Goal: Task Accomplishment & Management: Manage account settings

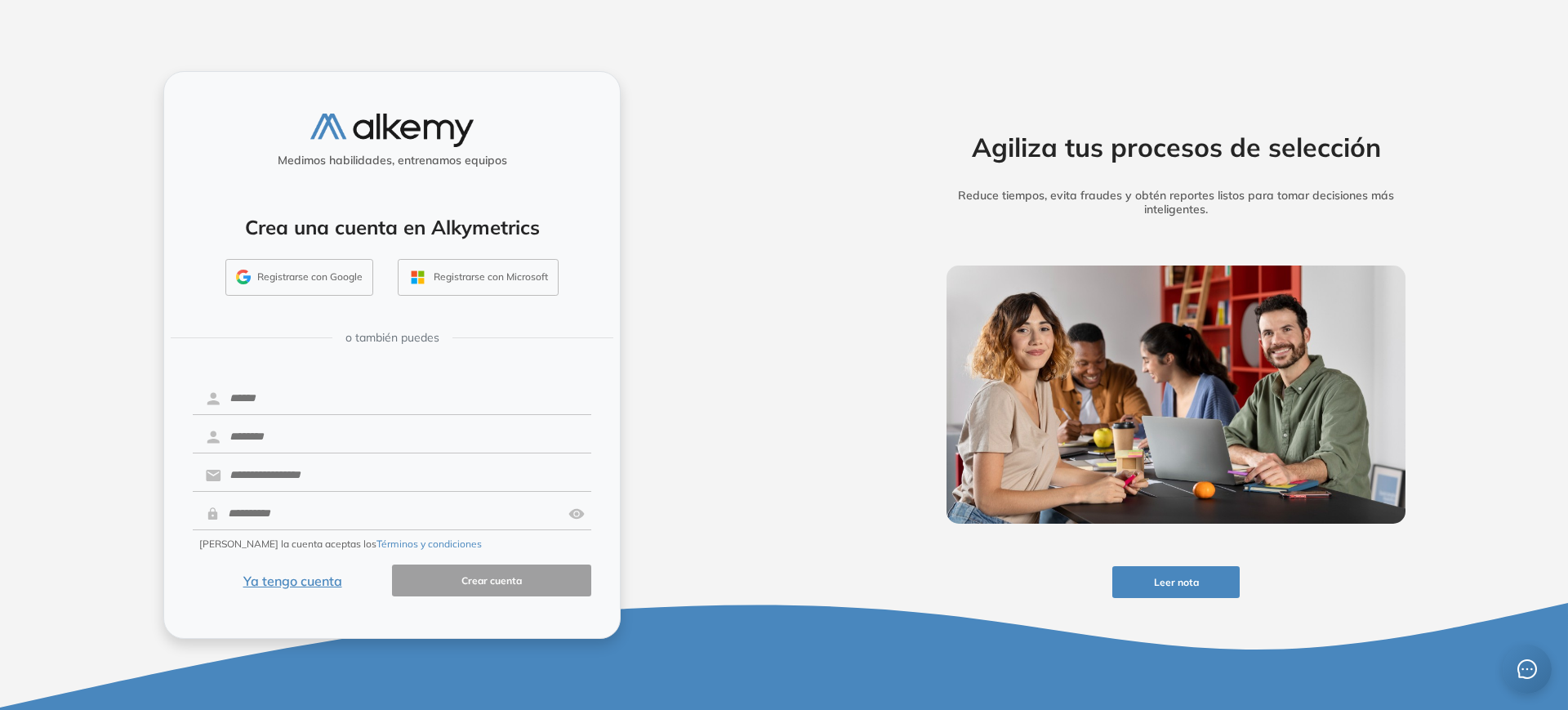
click at [299, 581] on button "Ya tengo cuenta" at bounding box center [292, 581] width 199 height 32
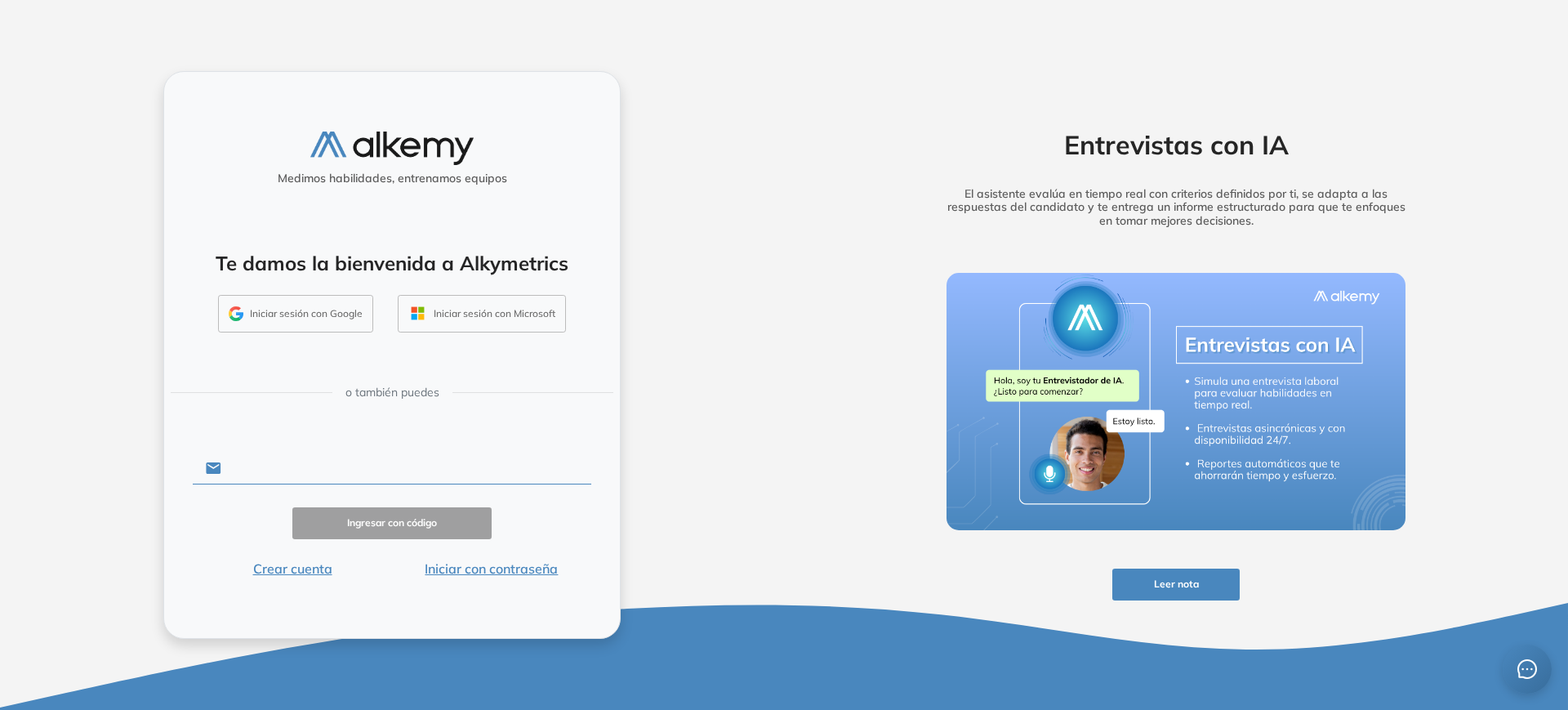
click at [271, 477] on input "text" at bounding box center [406, 468] width 370 height 31
type input "**********"
click at [469, 574] on button "Iniciar con contraseña" at bounding box center [491, 568] width 199 height 20
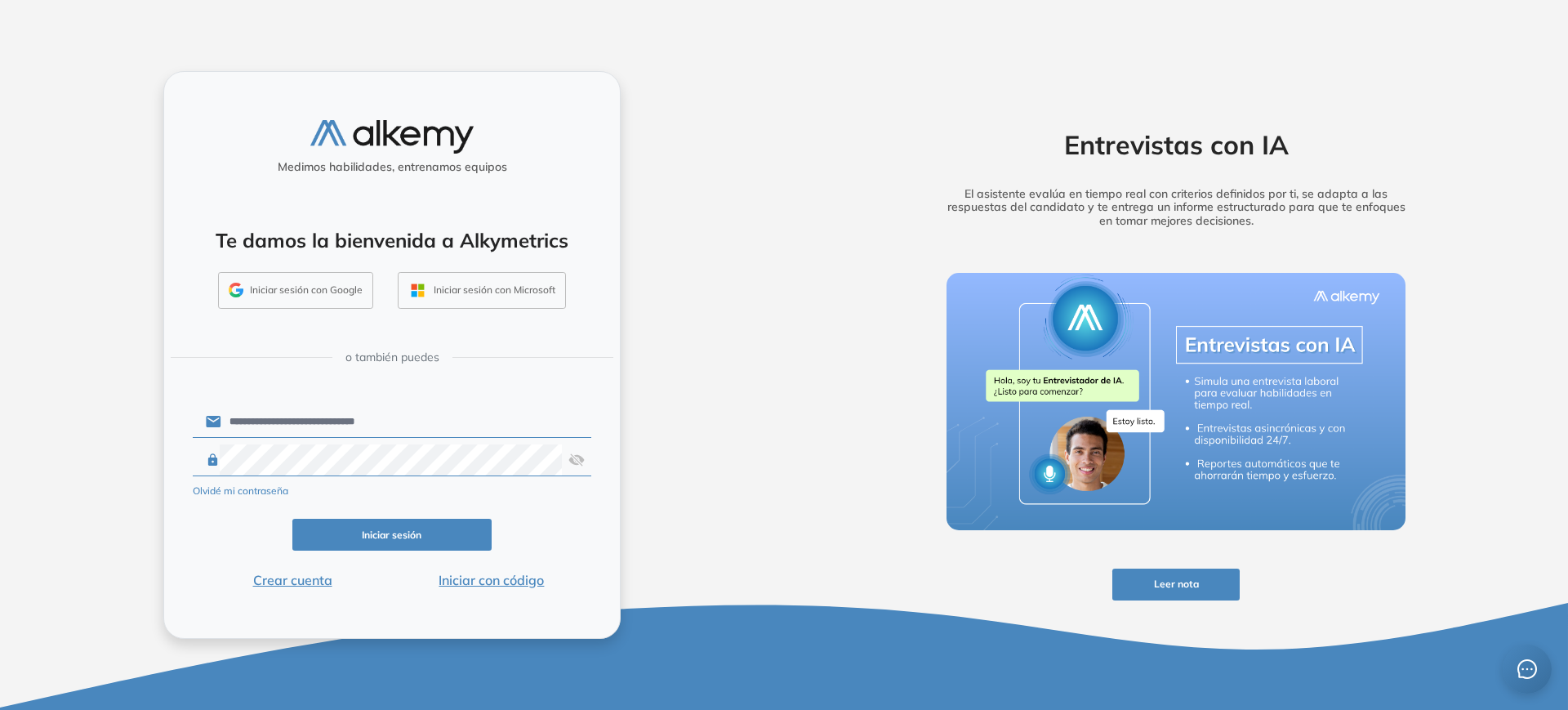
click at [583, 459] on img at bounding box center [576, 460] width 16 height 31
click at [425, 544] on button "Iniciar sesión" at bounding box center [392, 535] width 199 height 32
click button "Iniciar sesión" at bounding box center [392, 535] width 199 height 32
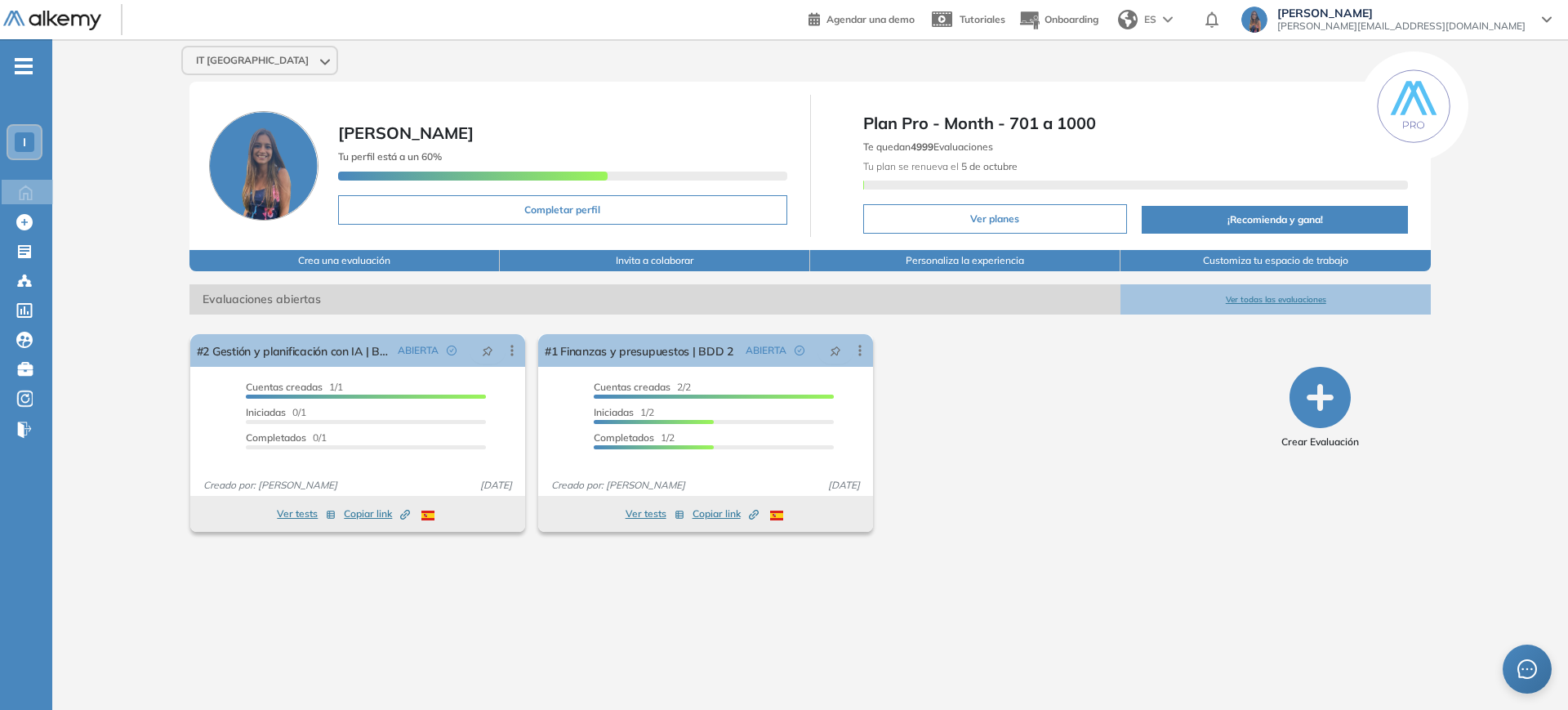
click at [17, 143] on div "I" at bounding box center [24, 142] width 20 height 20
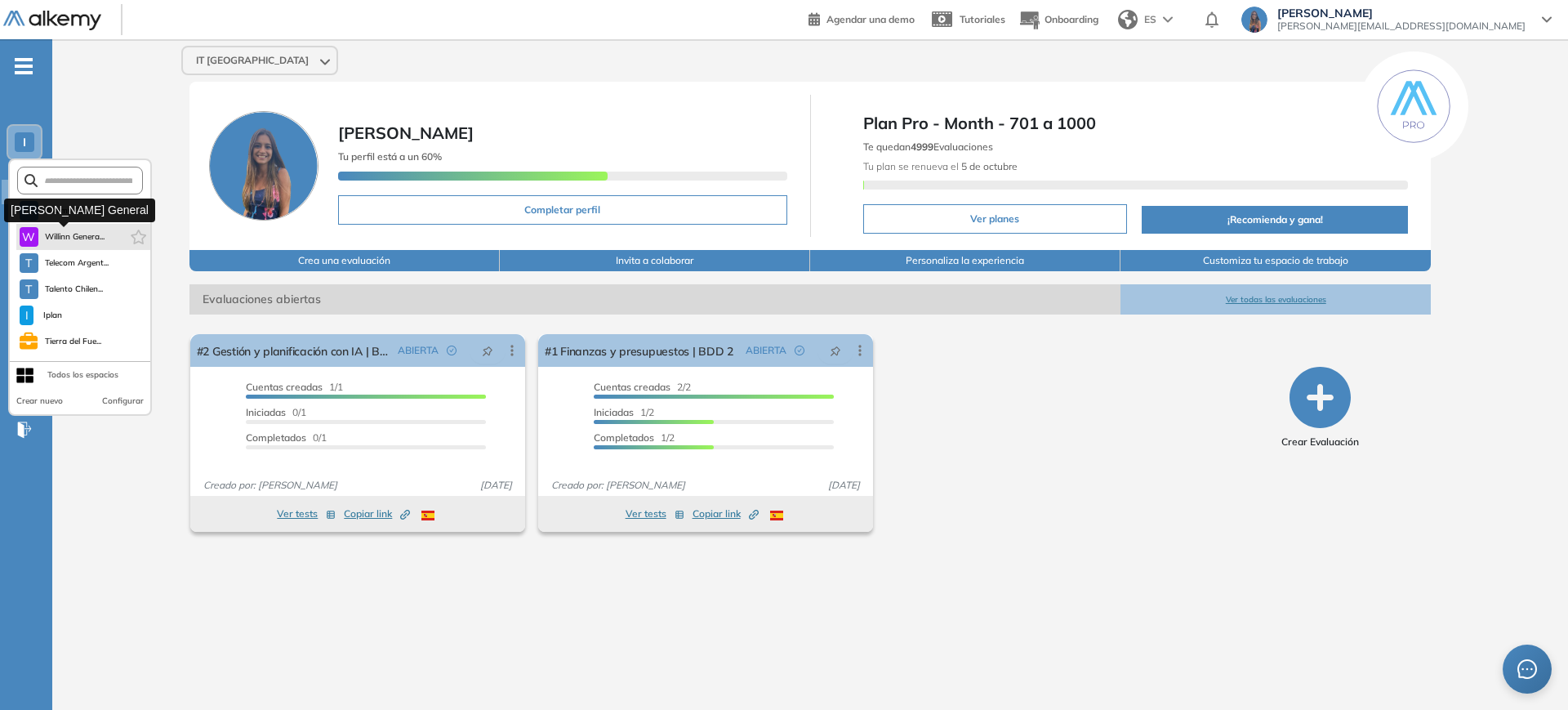
click at [75, 243] on button "W Willinn Genera..." at bounding box center [62, 237] width 86 height 20
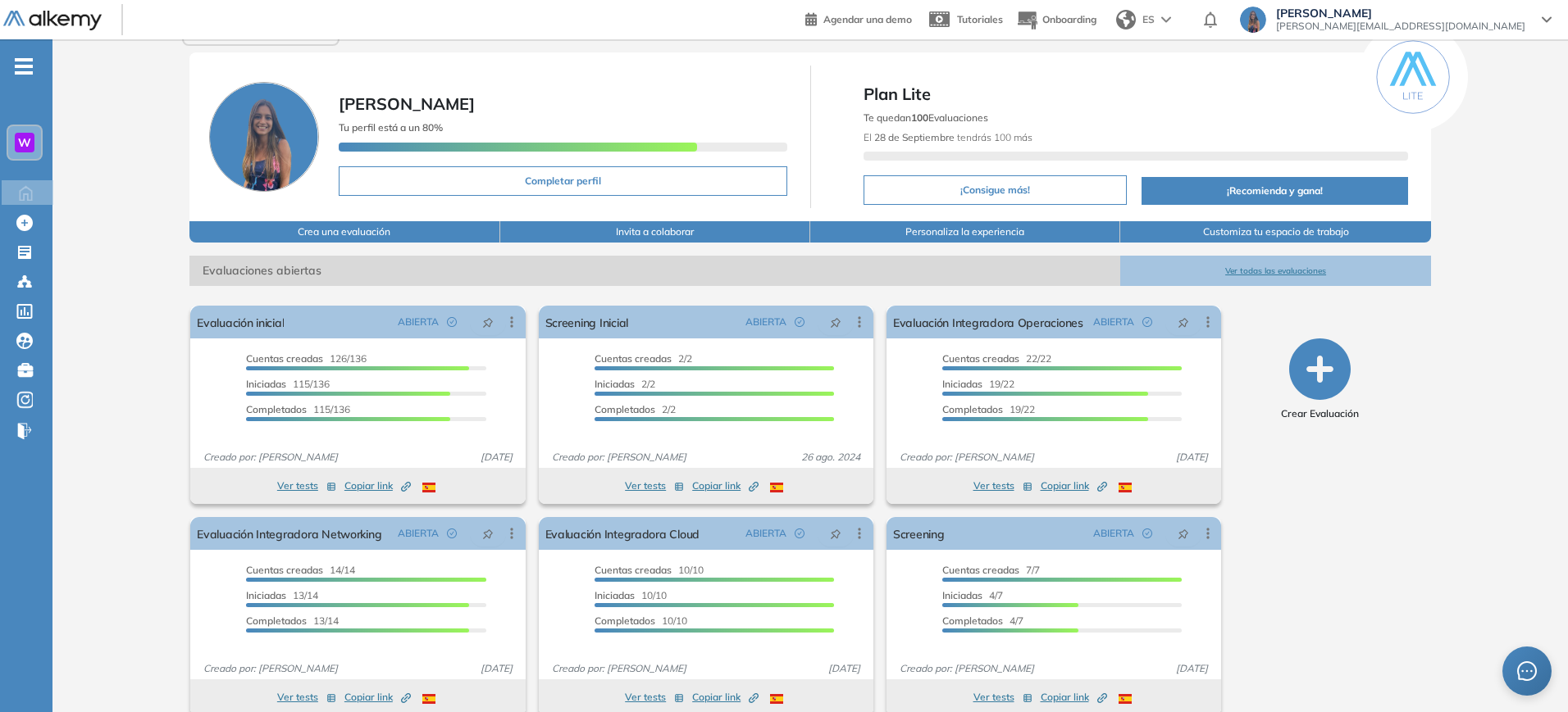
scroll to position [53, 0]
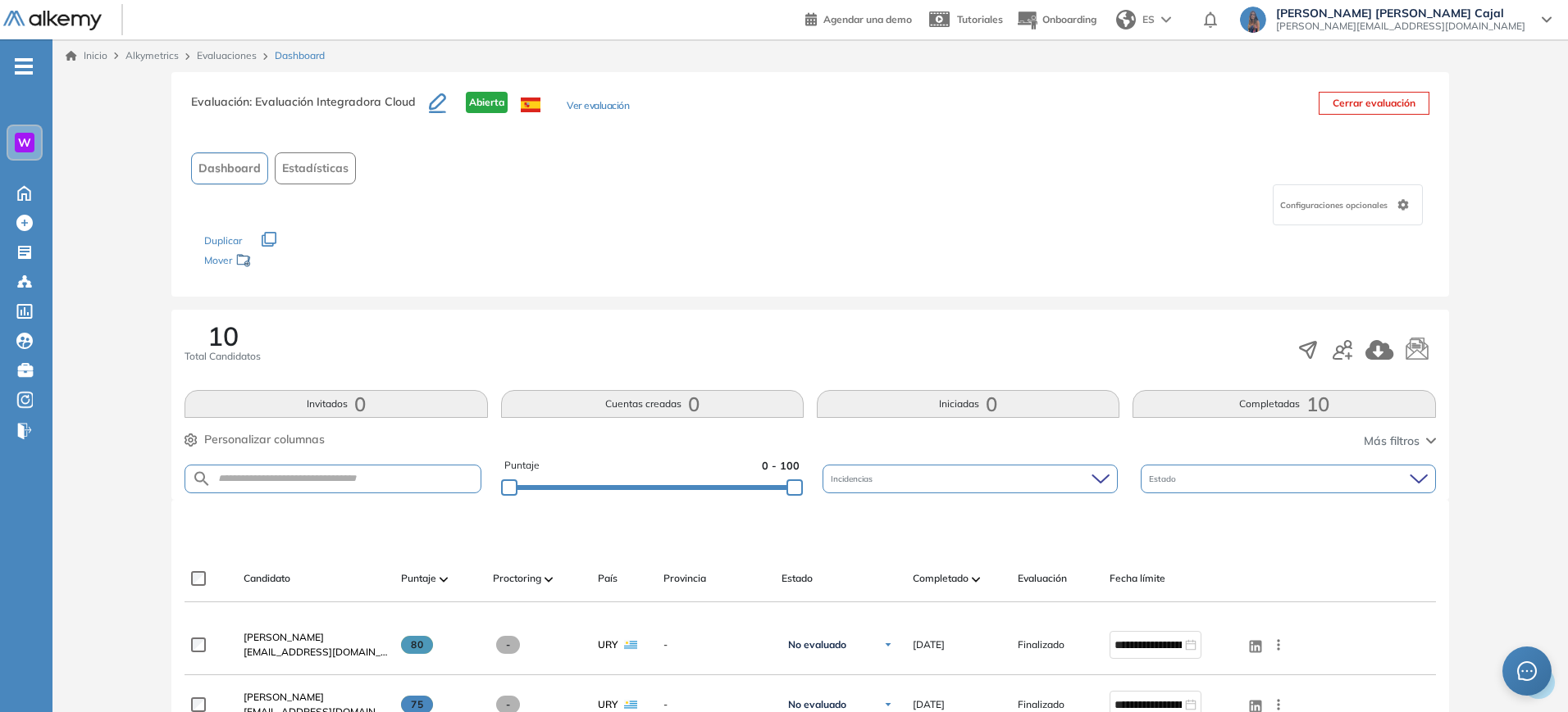
click at [1250, 390] on button "Completadas 10" at bounding box center [1283, 403] width 302 height 28
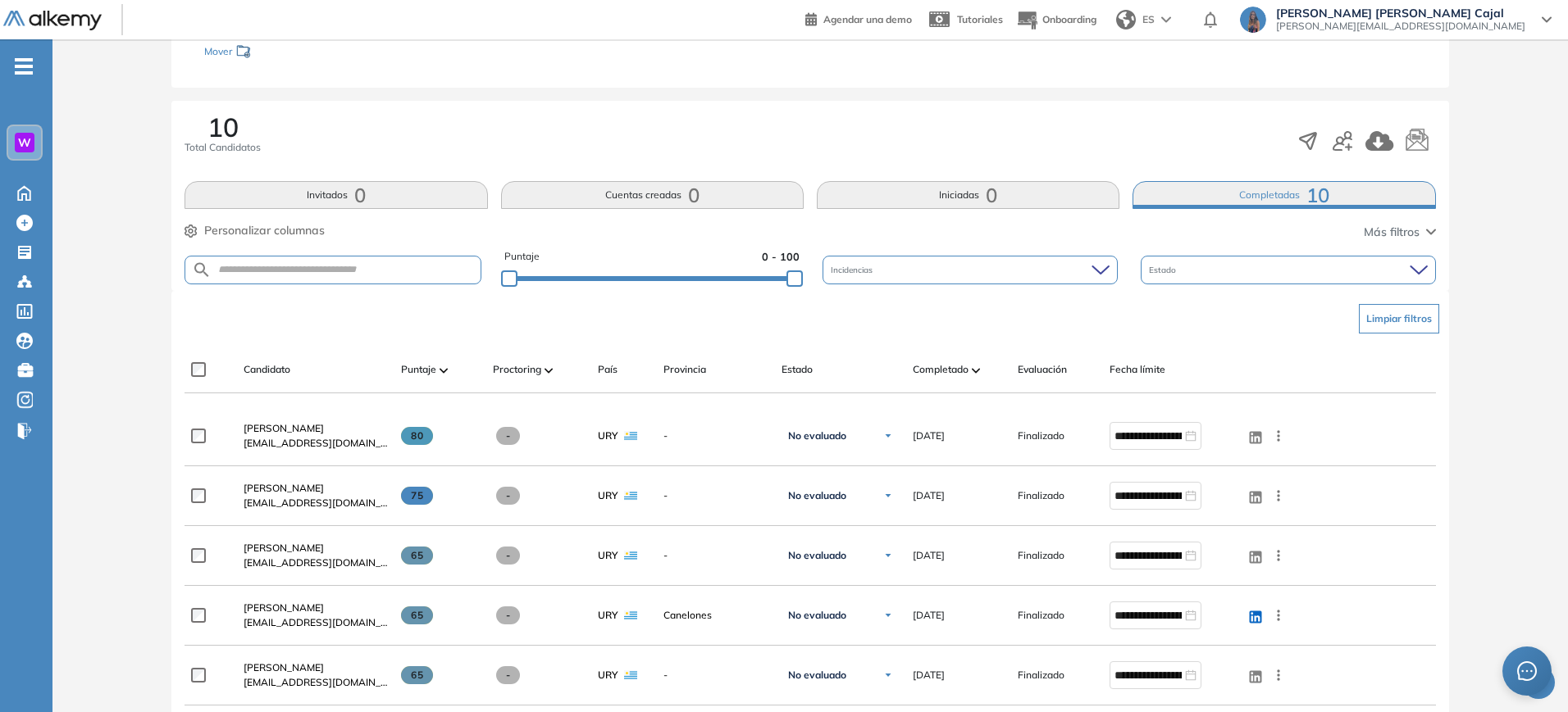
scroll to position [282, 0]
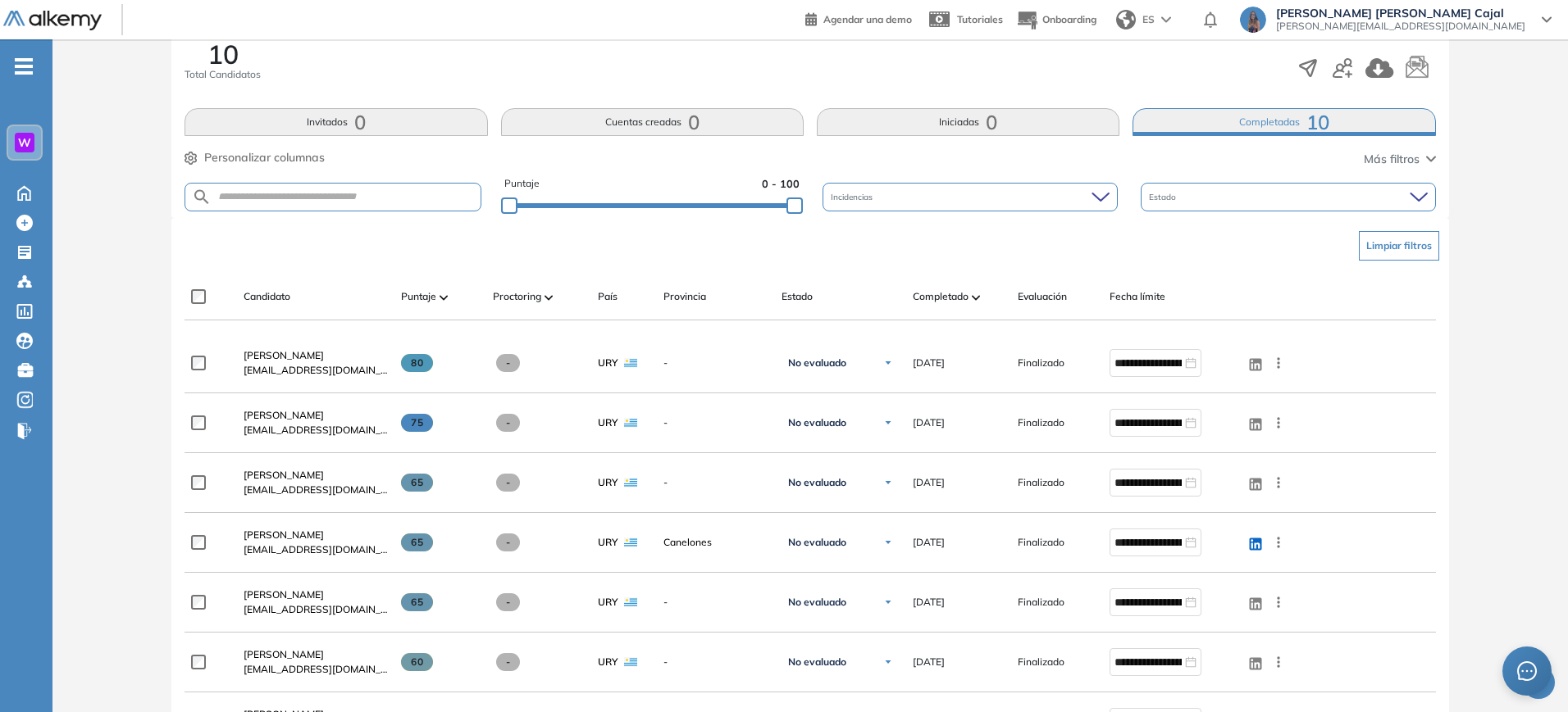
click at [976, 296] on img at bounding box center [976, 298] width 9 height 5
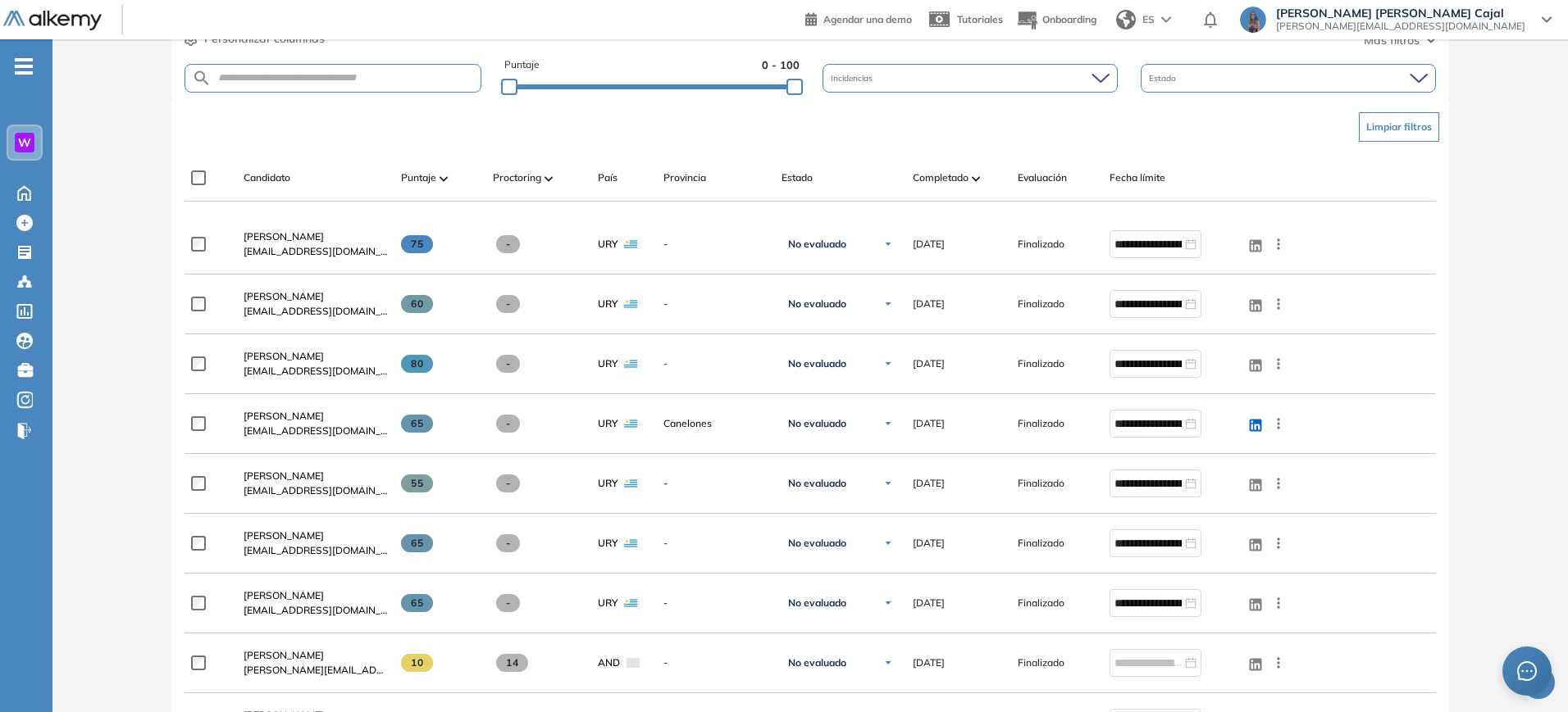
scroll to position [268, 0]
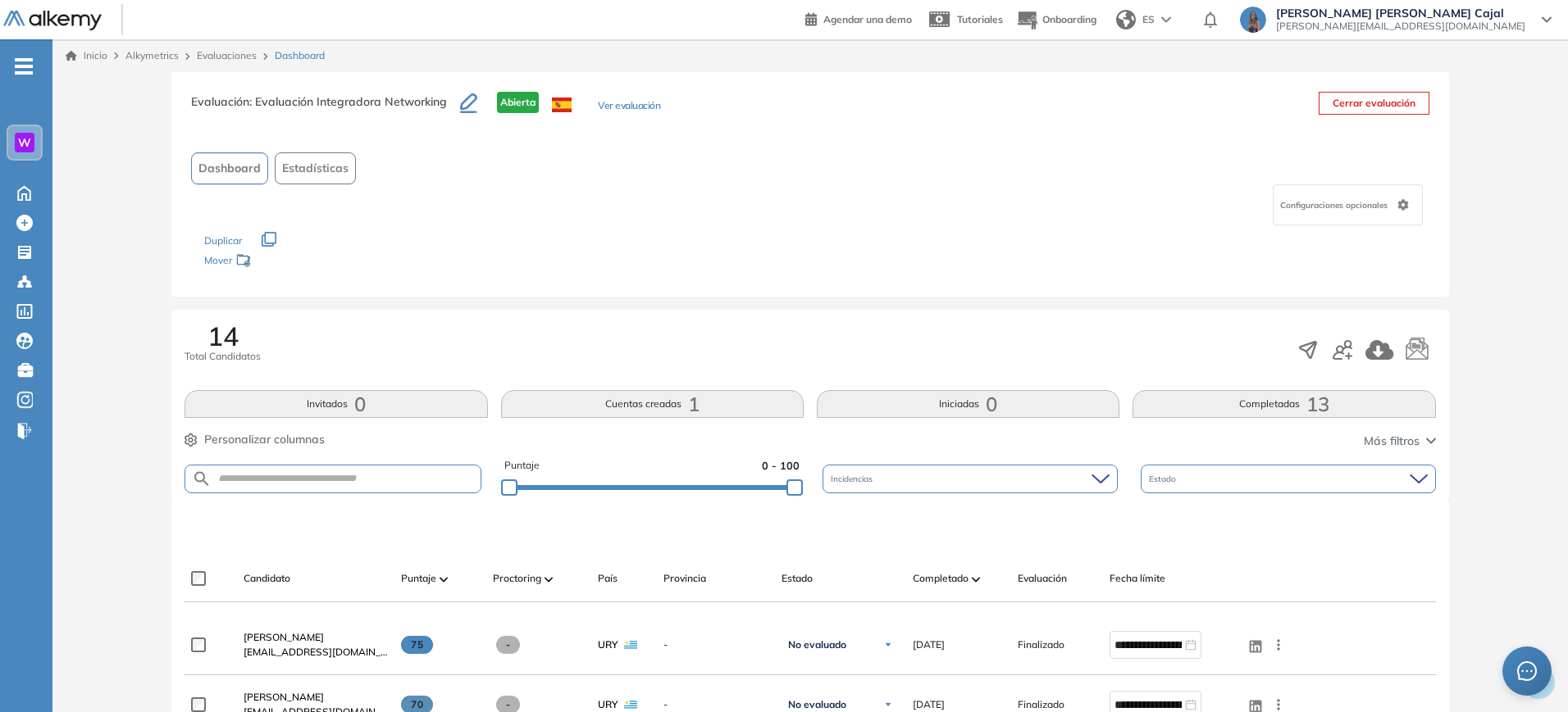
click at [1273, 403] on button "Completadas 13" at bounding box center [1283, 403] width 302 height 28
click at [979, 578] on img at bounding box center [976, 579] width 9 height 5
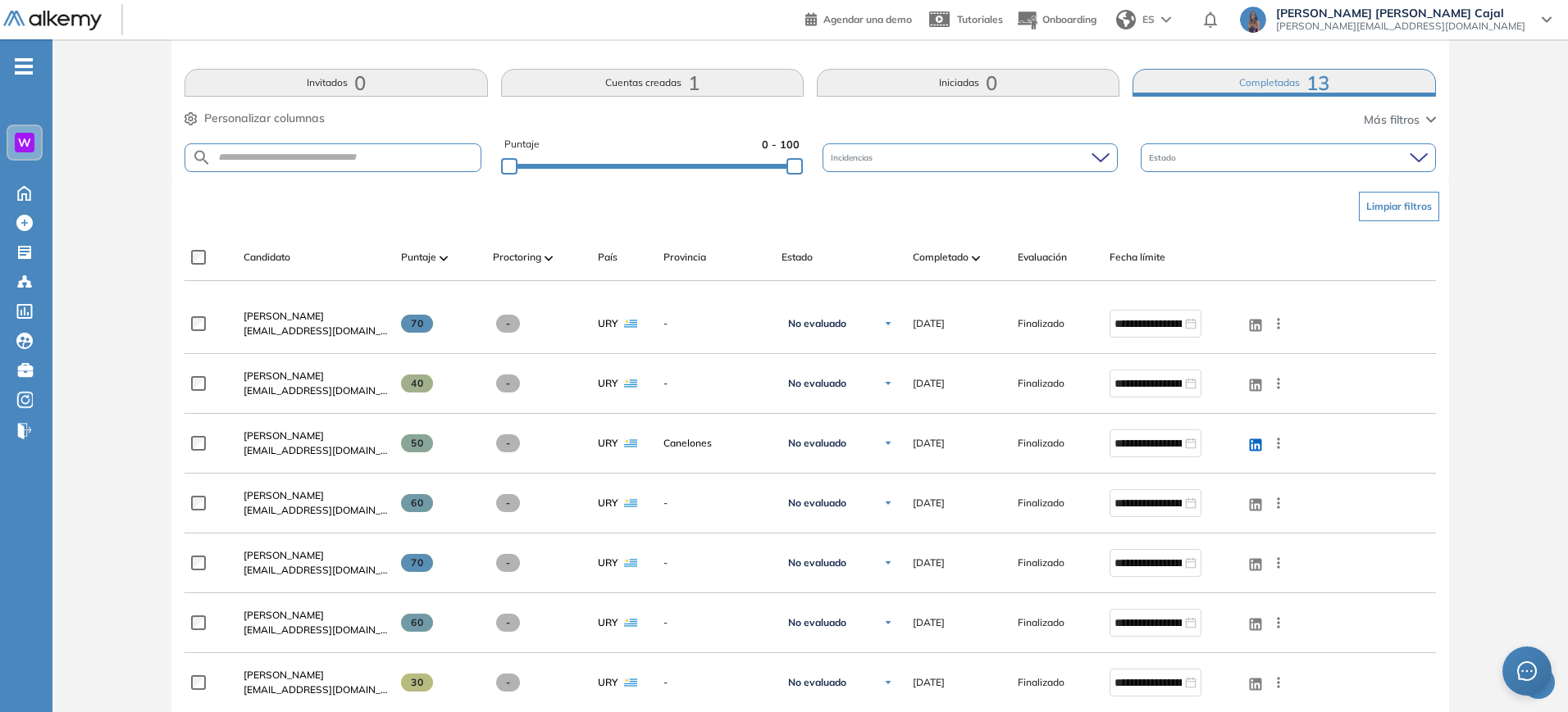
scroll to position [356, 0]
